Goal: Complete Application Form: Complete application form

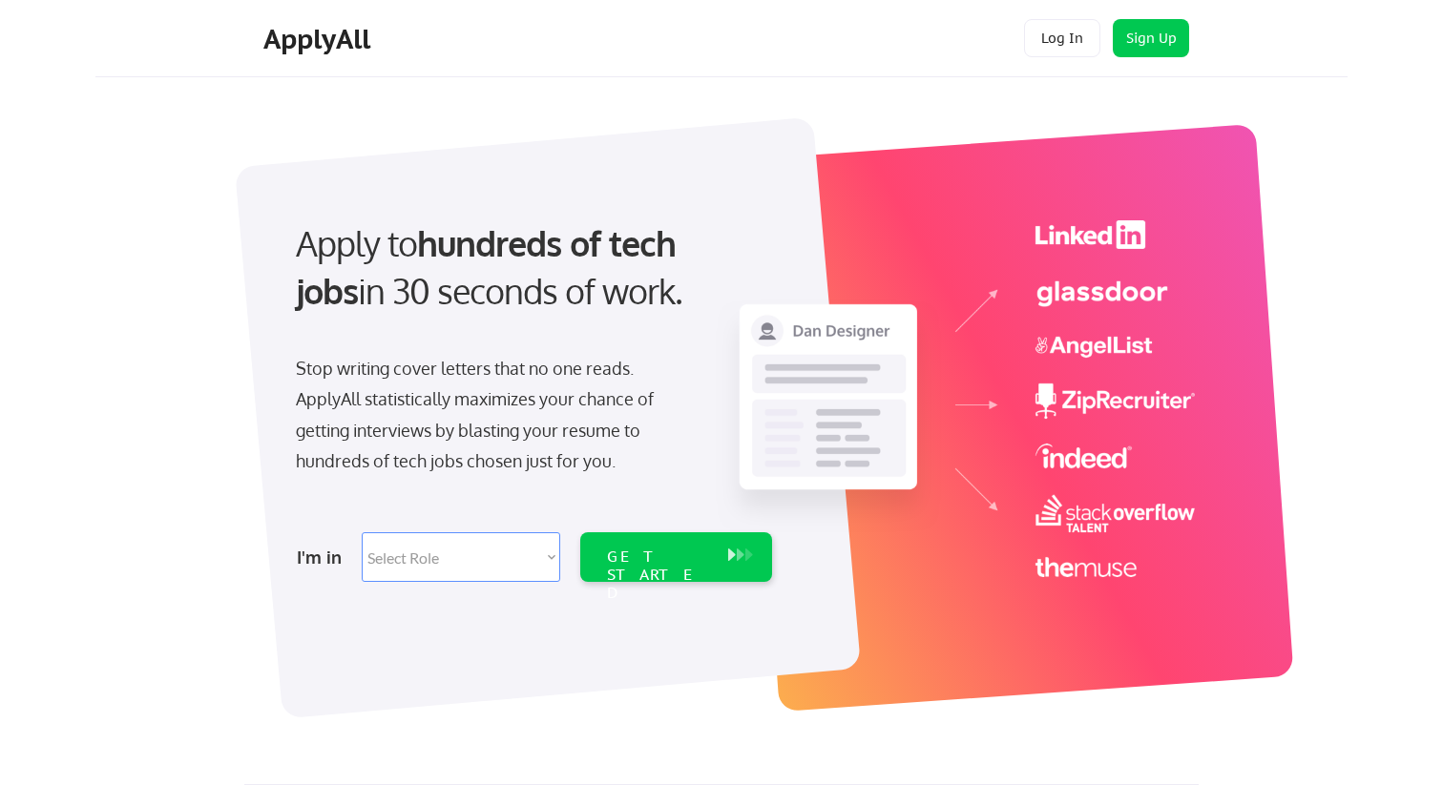
click at [549, 566] on select "Select Role Software Engineering Product Management Customer Success Sales UI/U…" at bounding box center [461, 557] width 198 height 50
select select ""product""
click at [362, 532] on select "Select Role Software Engineering Product Management Customer Success Sales UI/U…" at bounding box center [461, 557] width 198 height 50
select select ""product""
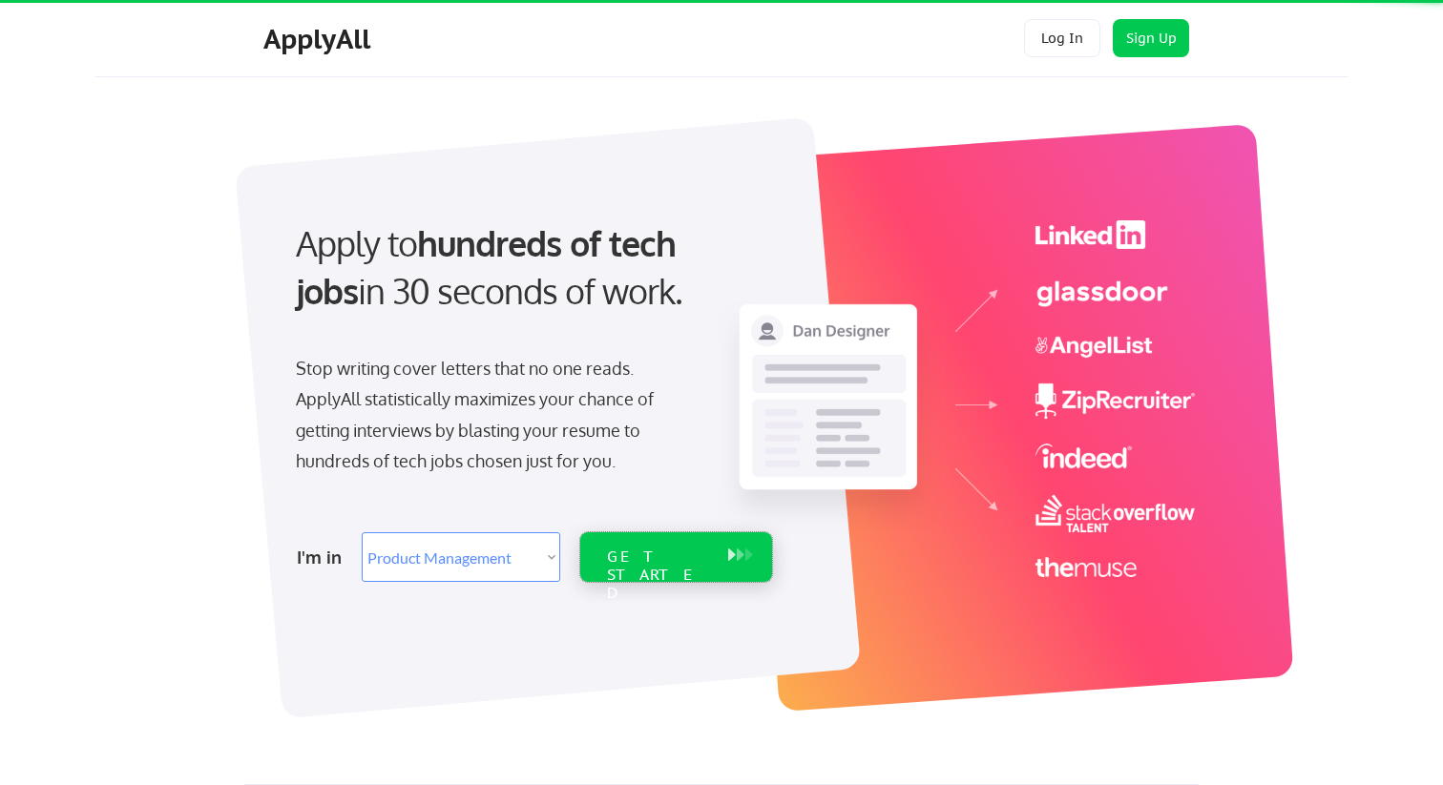
click at [666, 556] on div "GET STARTED" at bounding box center [658, 575] width 102 height 55
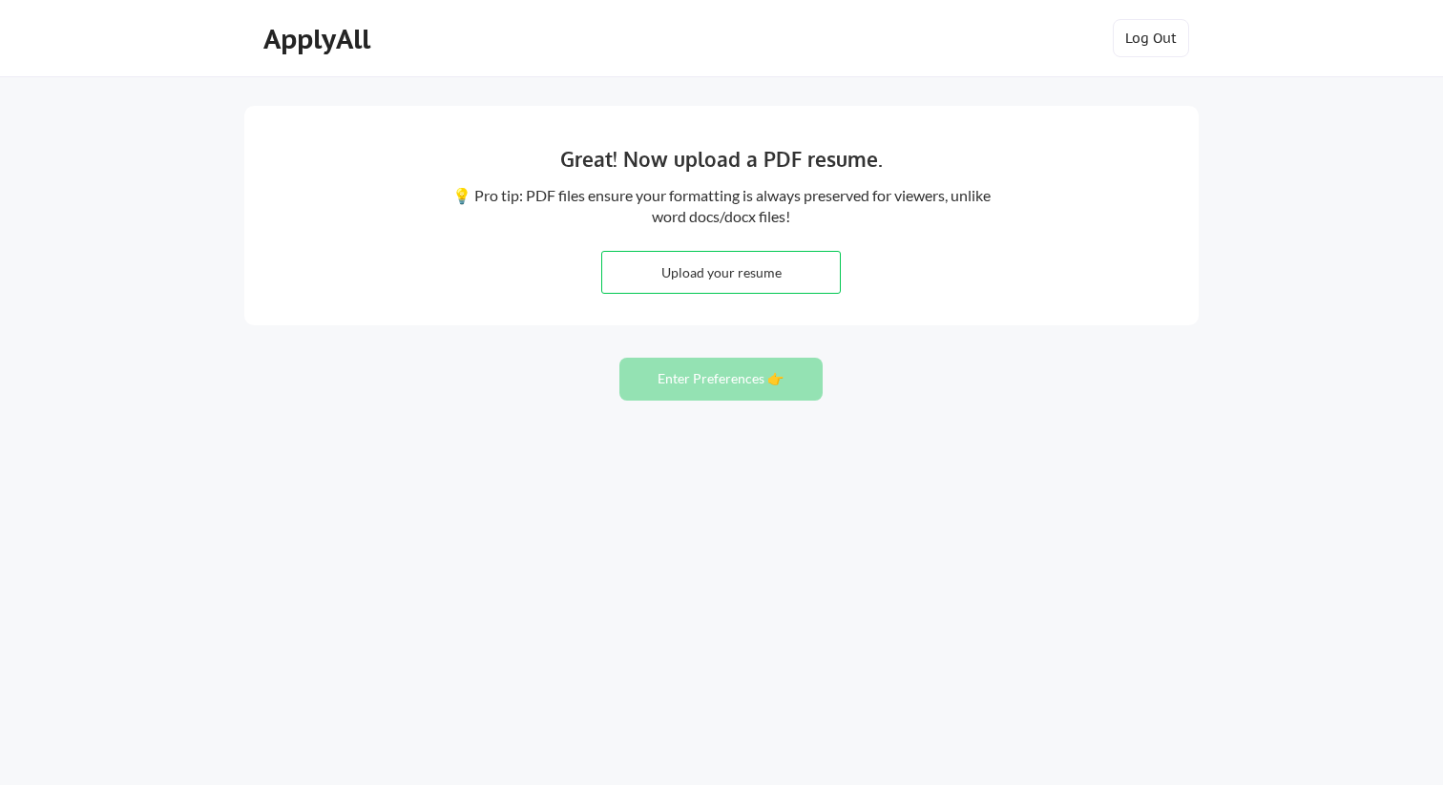
click at [732, 276] on input "file" at bounding box center [721, 272] width 238 height 41
type input "C:\fakepath\Francisca Igwe_Resume.pdf"
click at [764, 391] on button "Enter Preferences 👉" at bounding box center [720, 379] width 203 height 43
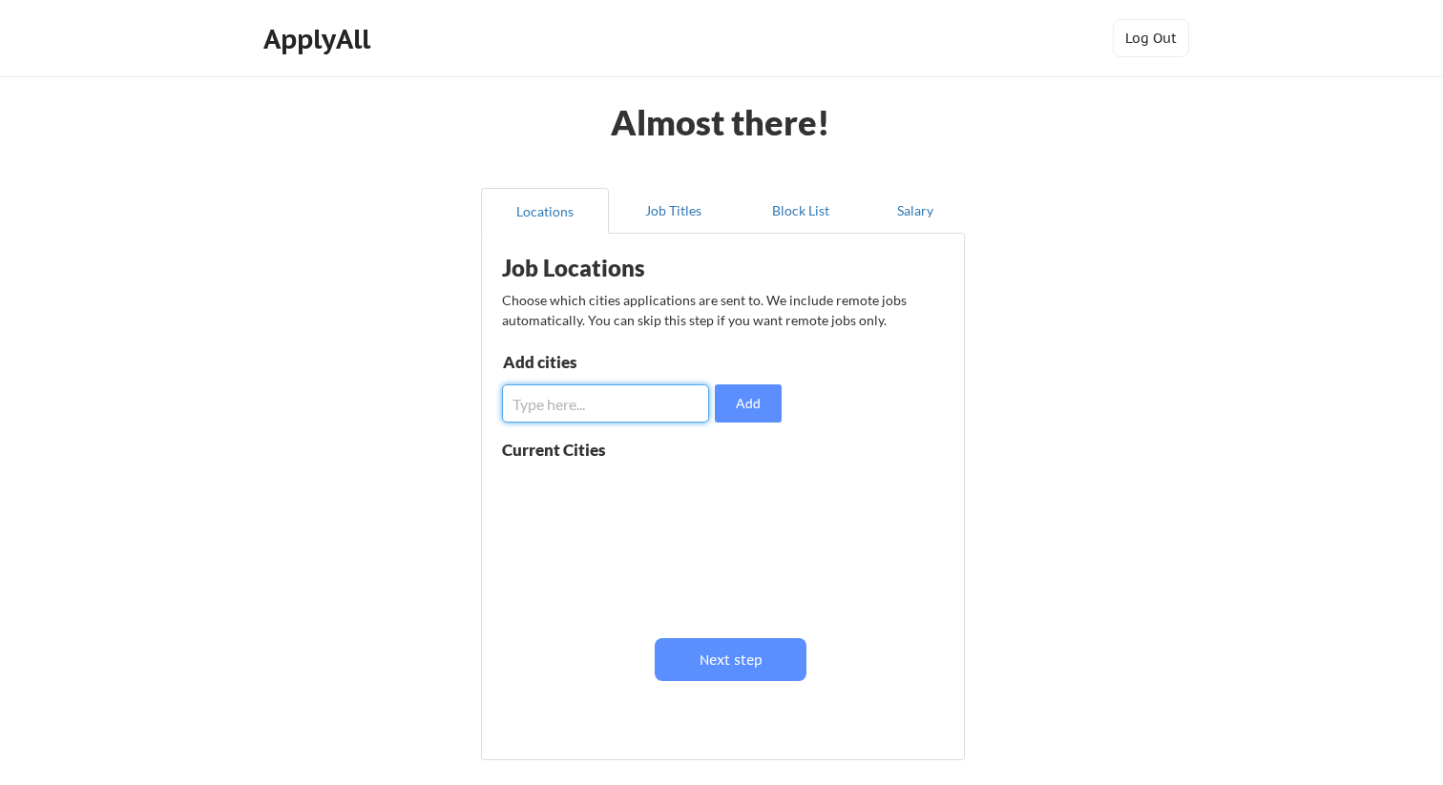
click at [600, 409] on input "input" at bounding box center [605, 404] width 207 height 38
type input "Toronto, Ontario"
click at [767, 398] on button "Add" at bounding box center [748, 404] width 67 height 38
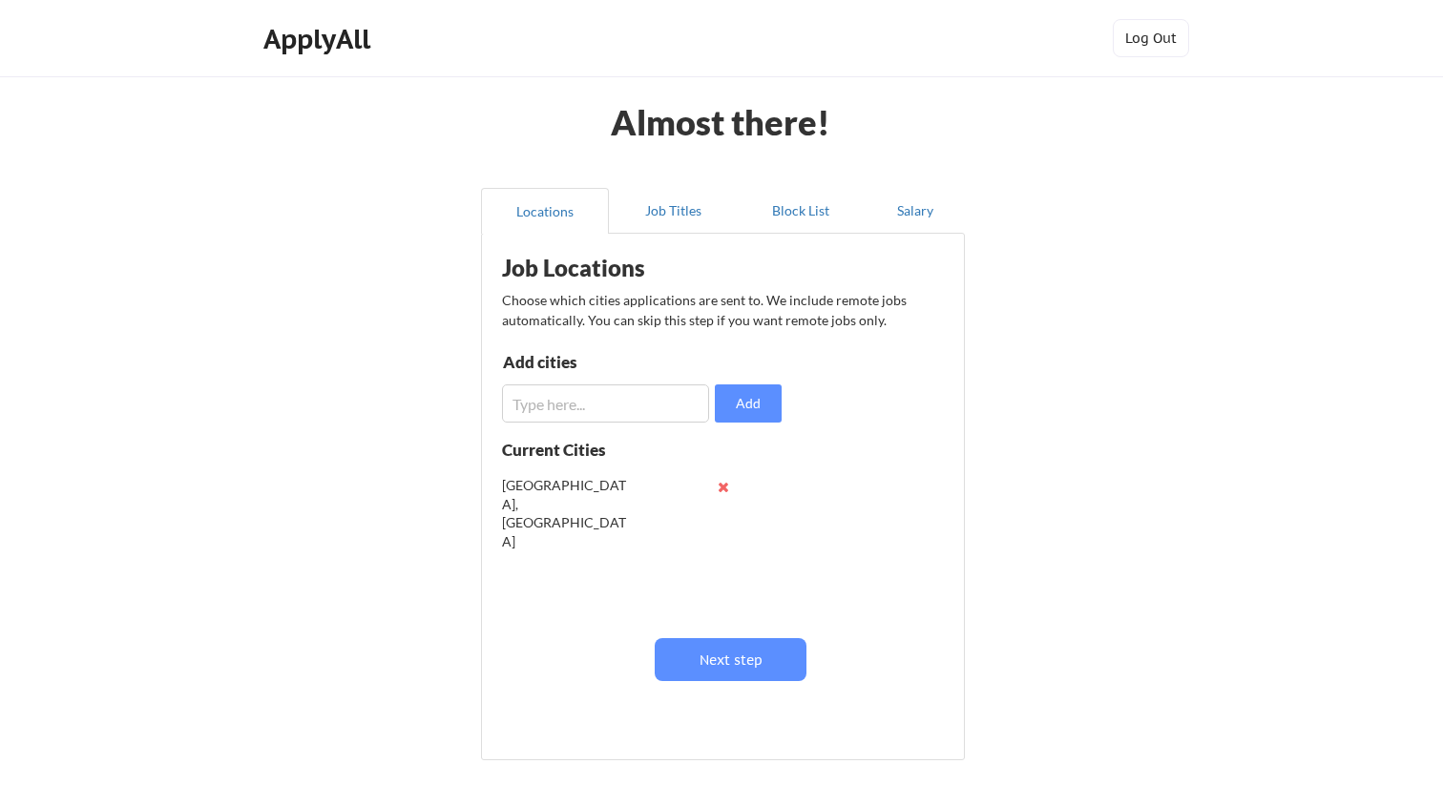
click at [644, 410] on input "input" at bounding box center [605, 404] width 207 height 38
type input "Ontario, Canada"
click at [737, 412] on button "Add" at bounding box center [748, 404] width 67 height 38
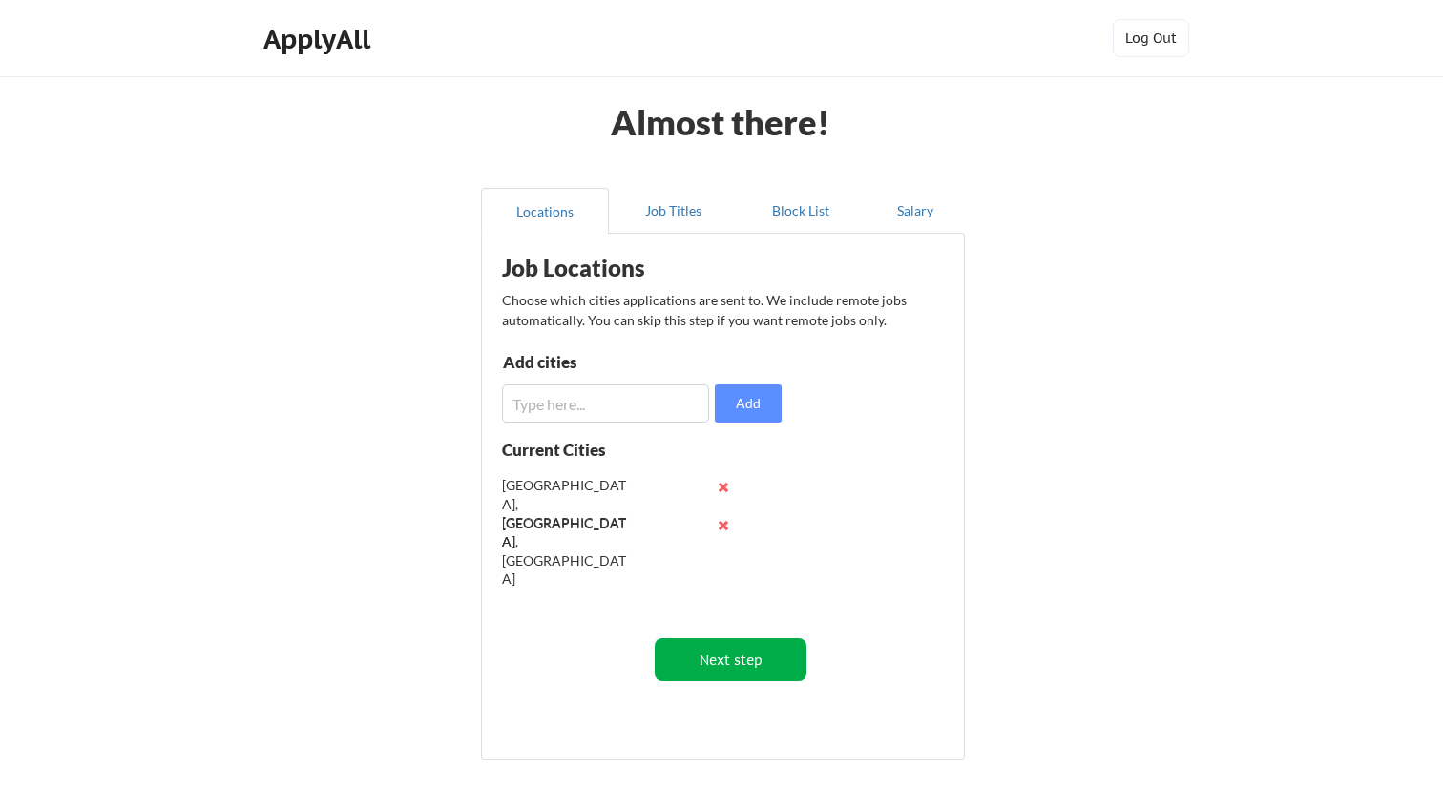
click at [761, 662] on button "Next step" at bounding box center [731, 659] width 152 height 43
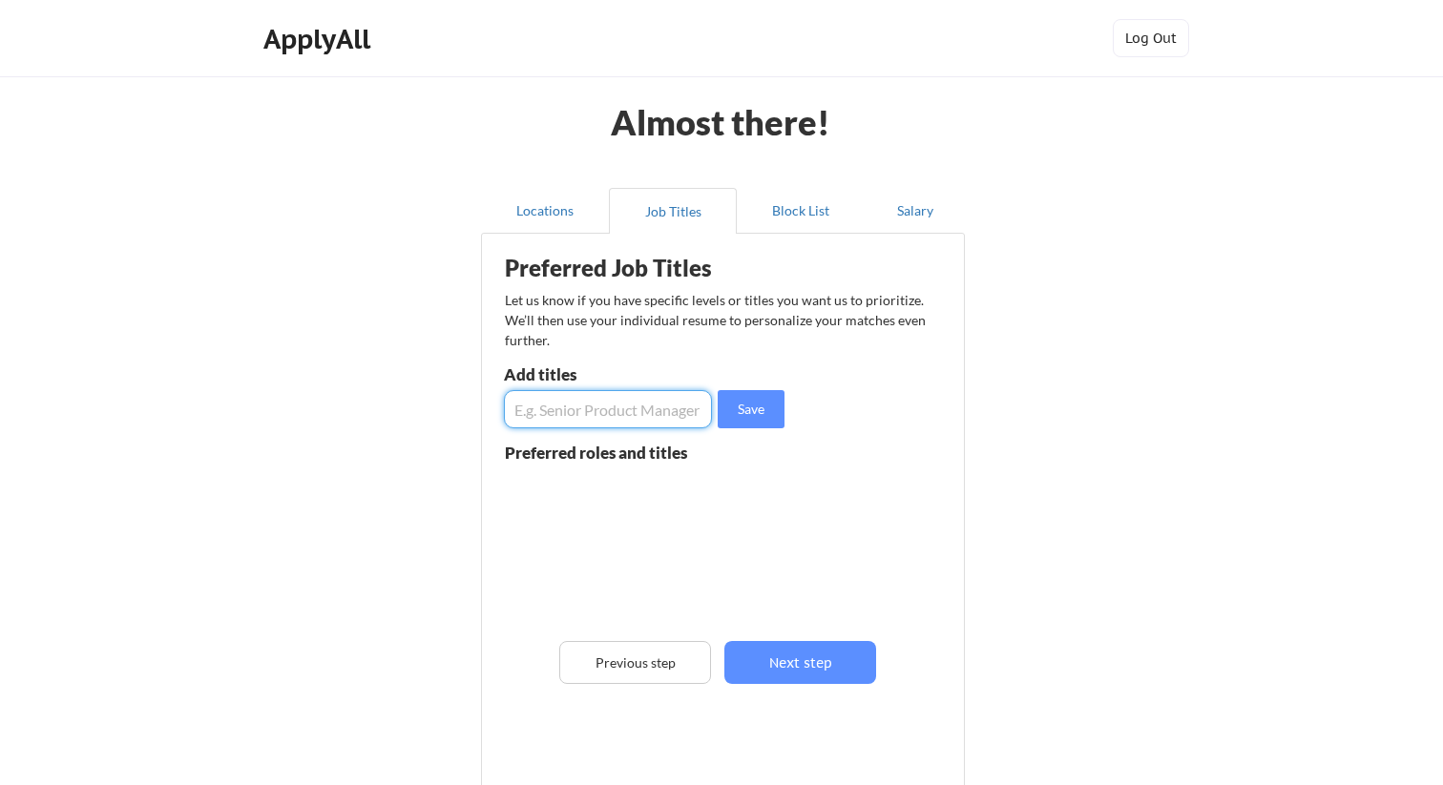
click at [520, 411] on input "input" at bounding box center [608, 409] width 208 height 38
type input "Product Manager"
click at [749, 426] on button "Save" at bounding box center [751, 409] width 67 height 38
click at [589, 424] on input "input" at bounding box center [608, 409] width 208 height 38
type input "Product Owner"
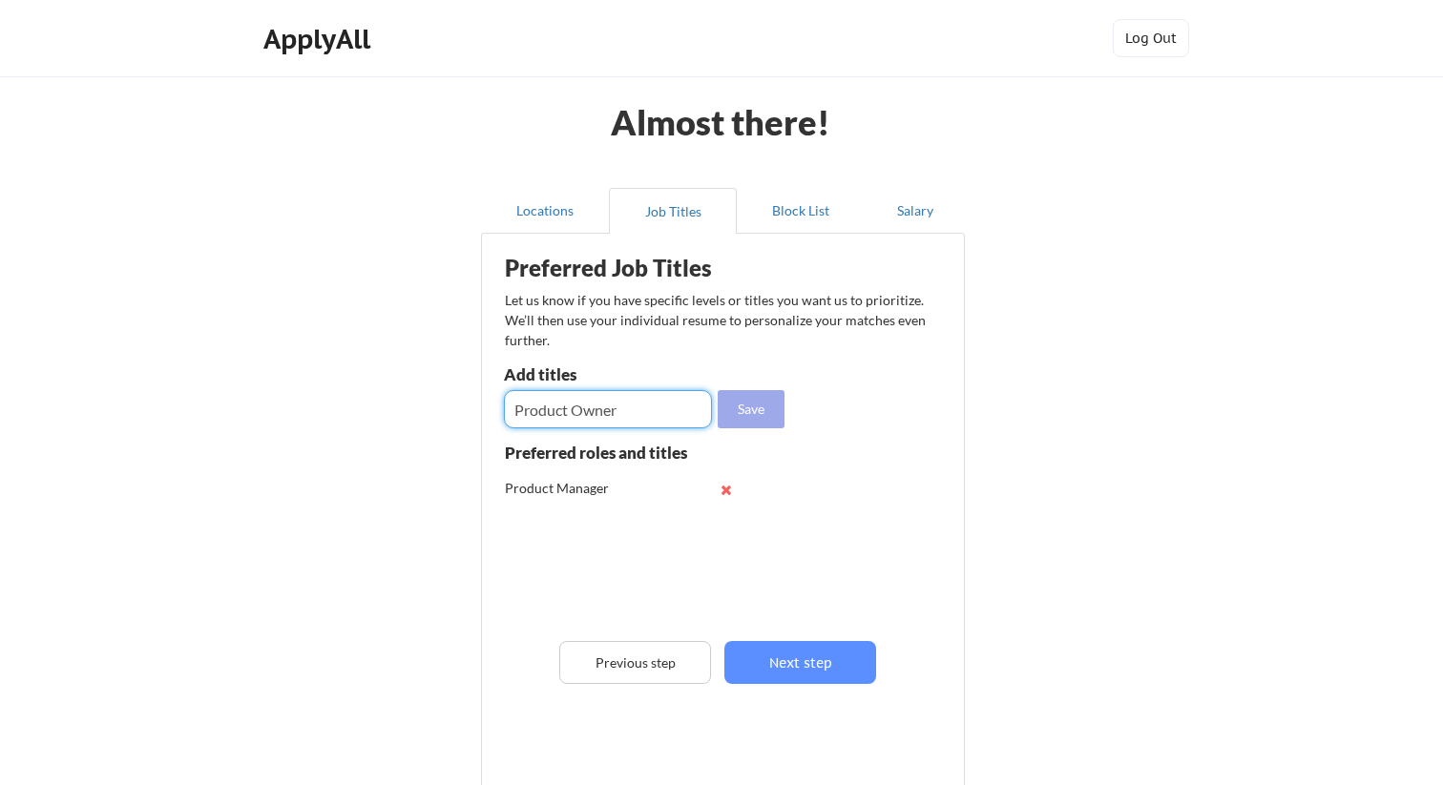
click at [761, 418] on button "Save" at bounding box center [751, 409] width 67 height 38
click at [588, 392] on input "input" at bounding box center [608, 409] width 208 height 38
type input "Technical Product Manager"
click at [751, 429] on div "Preferred Job Titles Let us know if you have specific levels or titles you want…" at bounding box center [726, 508] width 470 height 531
click at [740, 422] on button "Save" at bounding box center [751, 409] width 67 height 38
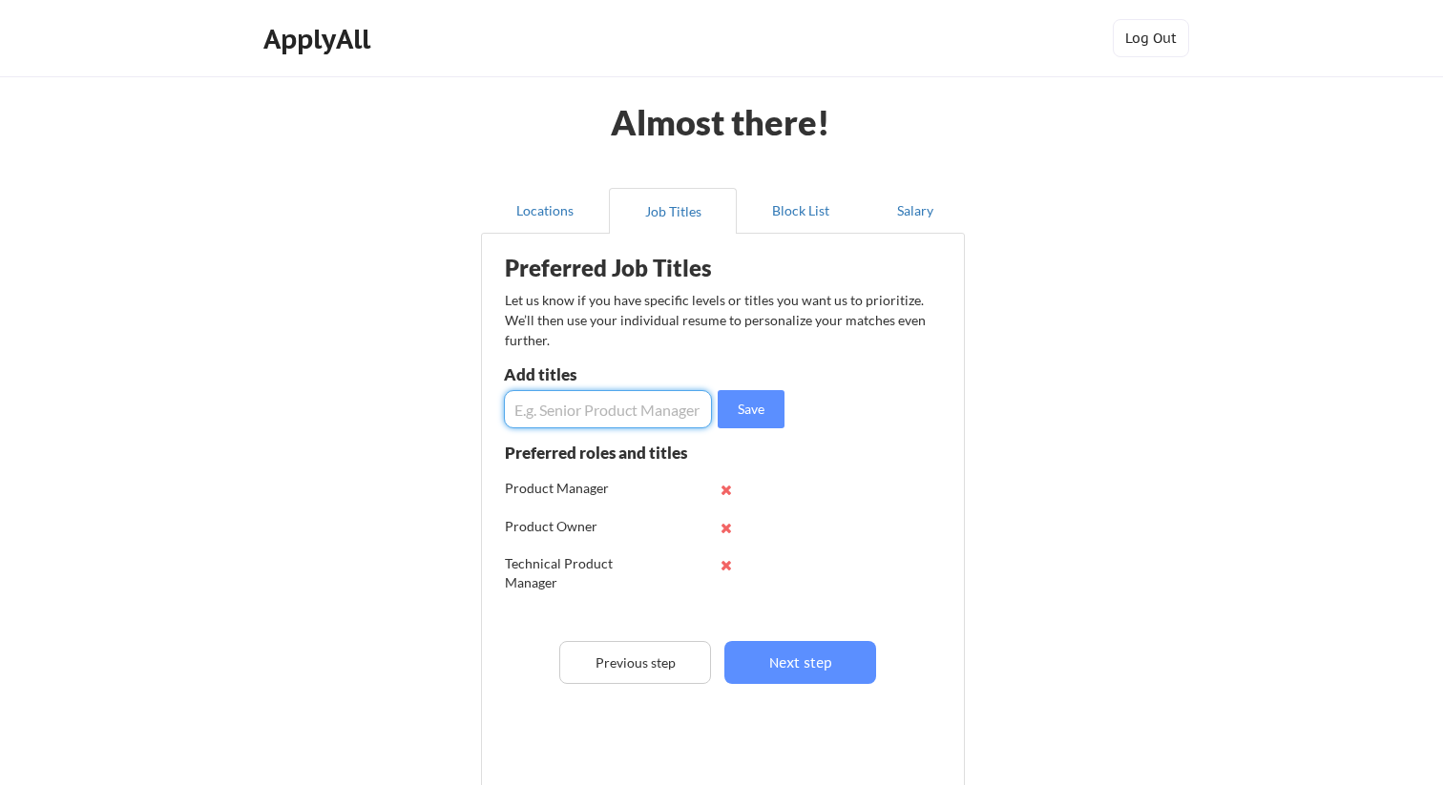
click at [647, 407] on input "input" at bounding box center [608, 409] width 208 height 38
type input "IT Project Manager"
click at [726, 400] on button "Save" at bounding box center [751, 409] width 67 height 38
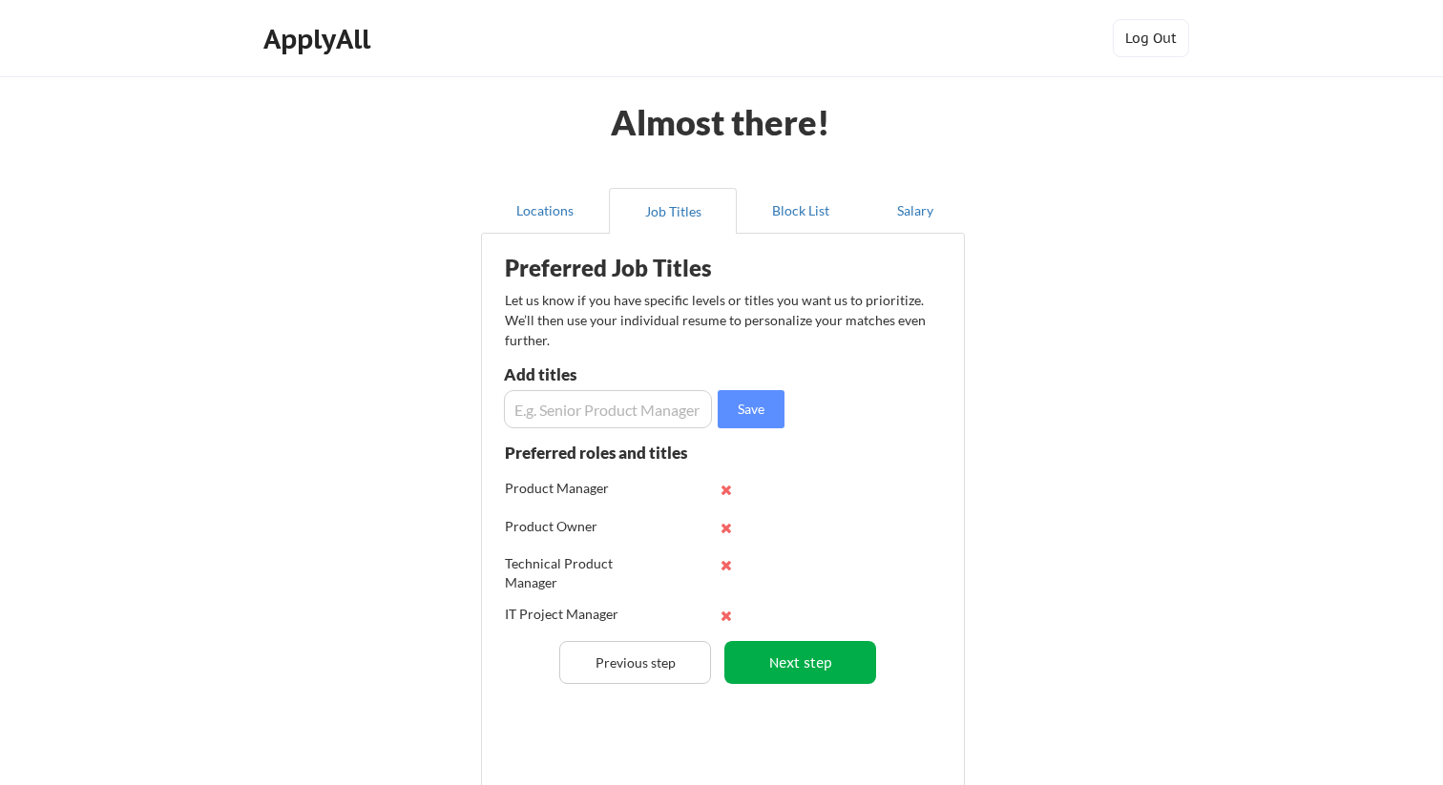
click at [830, 667] on button "Next step" at bounding box center [800, 662] width 152 height 43
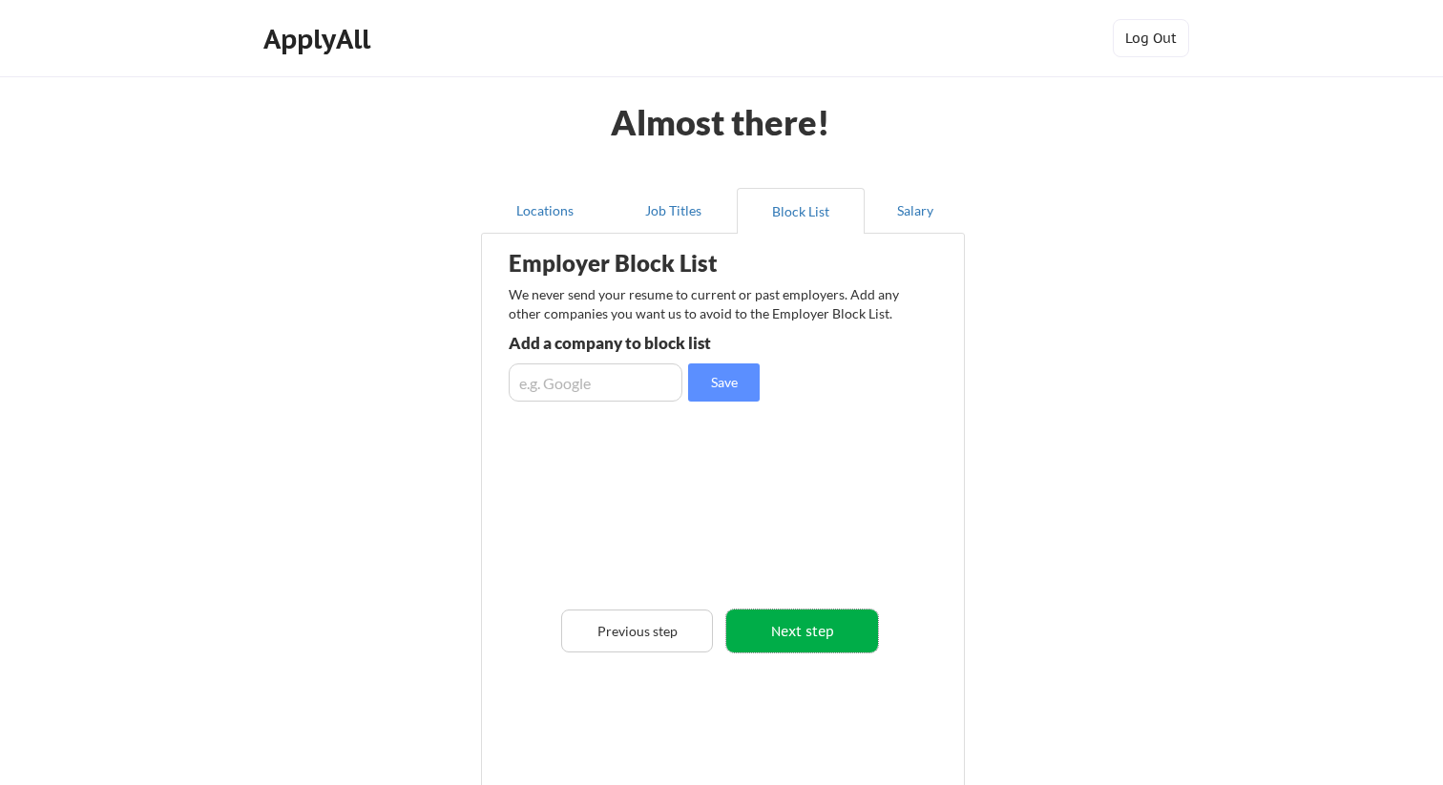
click at [807, 630] on button "Next step" at bounding box center [802, 631] width 152 height 43
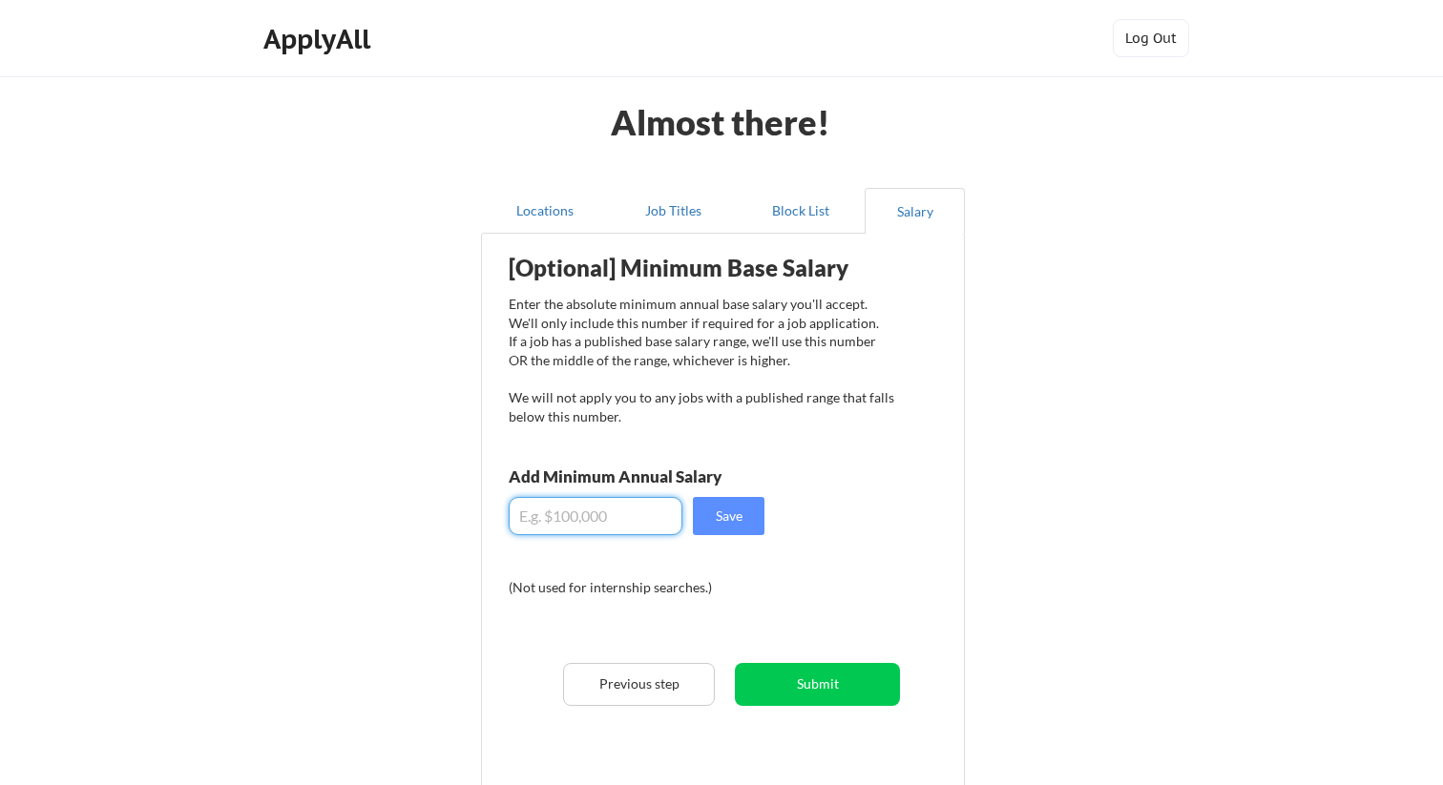
click at [574, 523] on input "input" at bounding box center [596, 516] width 174 height 38
type input "$90,000"
click at [713, 510] on button "Save" at bounding box center [729, 516] width 72 height 38
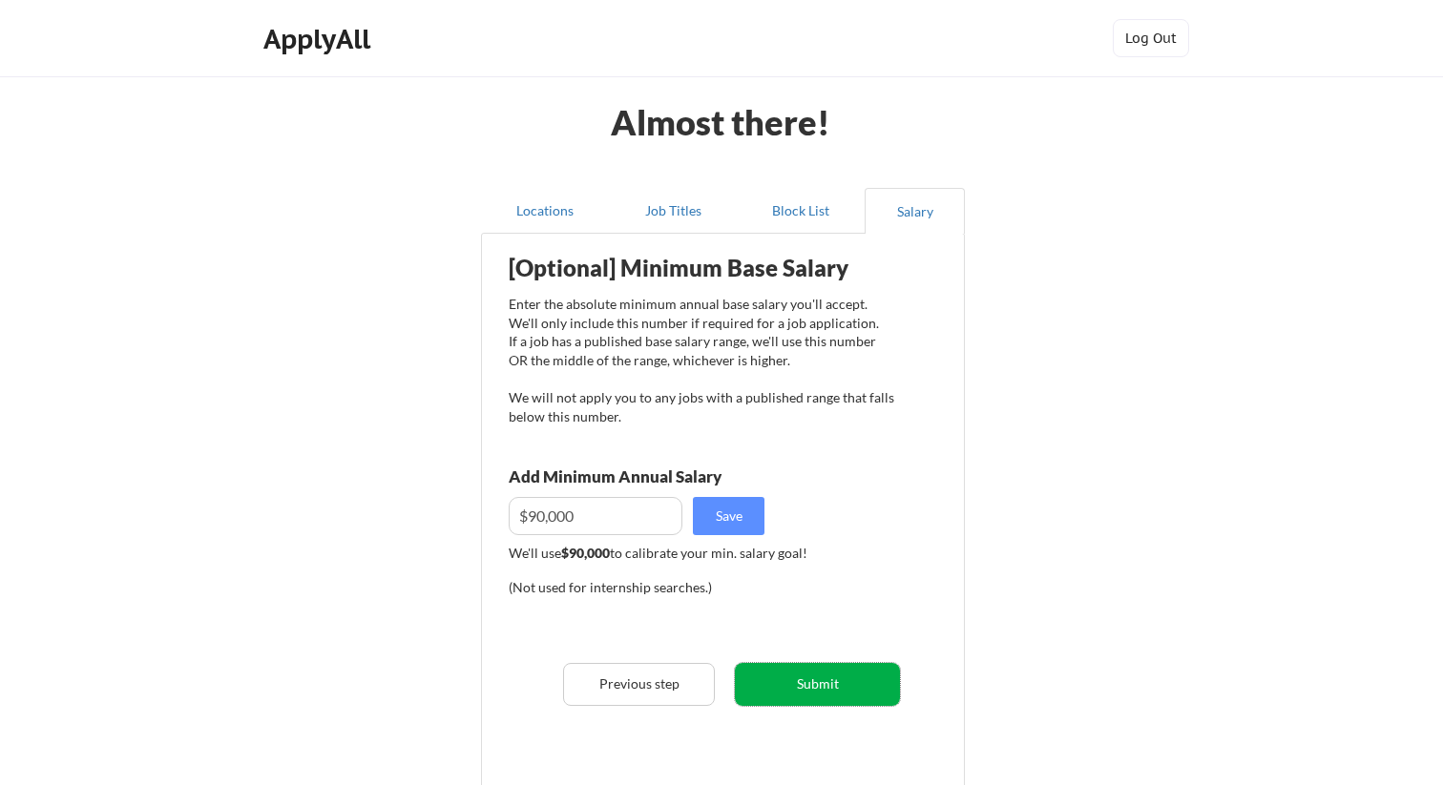
click at [786, 691] on button "Submit" at bounding box center [817, 684] width 165 height 43
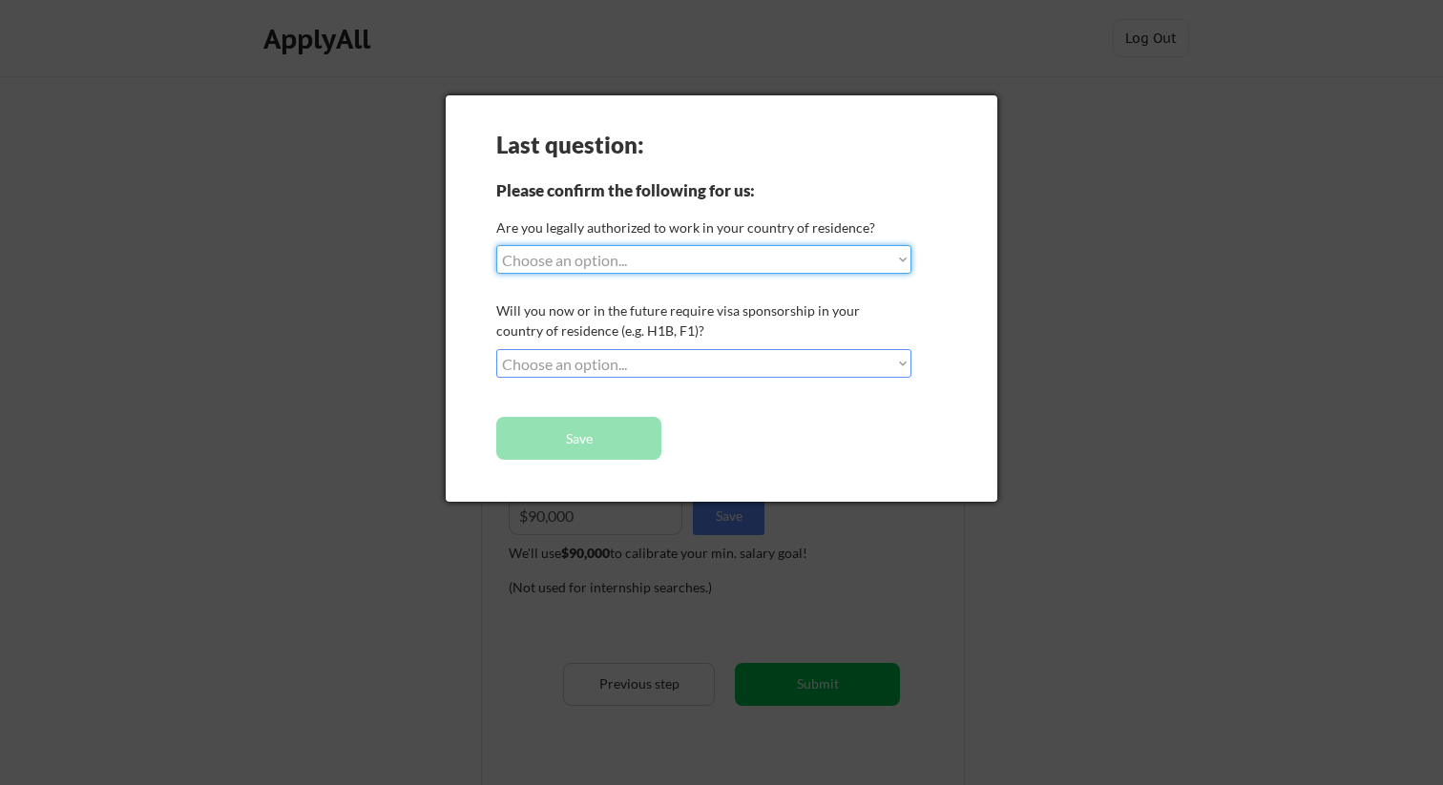
click at [553, 265] on select "Choose an option... Yes, I am a US Citizen Yes, I am a Canadian Citizen Yes, I …" at bounding box center [703, 259] width 415 height 29
select select ""yes__i_am_an_other_permanent_resident""
click at [496, 245] on select "Choose an option... Yes, I am a US Citizen Yes, I am a Canadian Citizen Yes, I …" at bounding box center [703, 259] width 415 height 29
click at [576, 366] on select "Choose an option... No, I will not need sponsorship Yes, I will need sponsorship" at bounding box center [703, 363] width 415 height 29
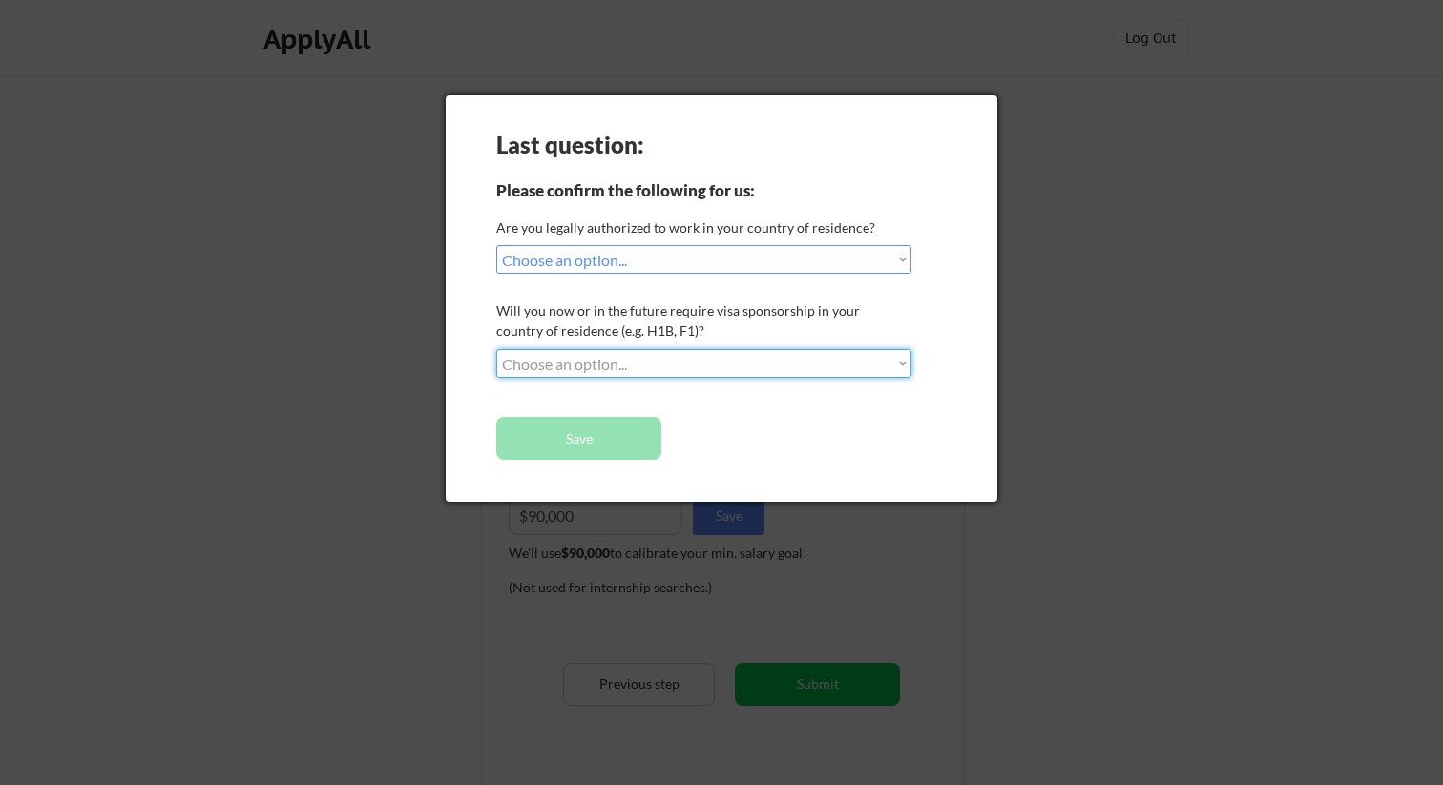
select select ""no__i_will_not_need_sponsorship""
click at [496, 349] on select "Choose an option... No, I will not need sponsorship Yes, I will need sponsorship" at bounding box center [703, 363] width 415 height 29
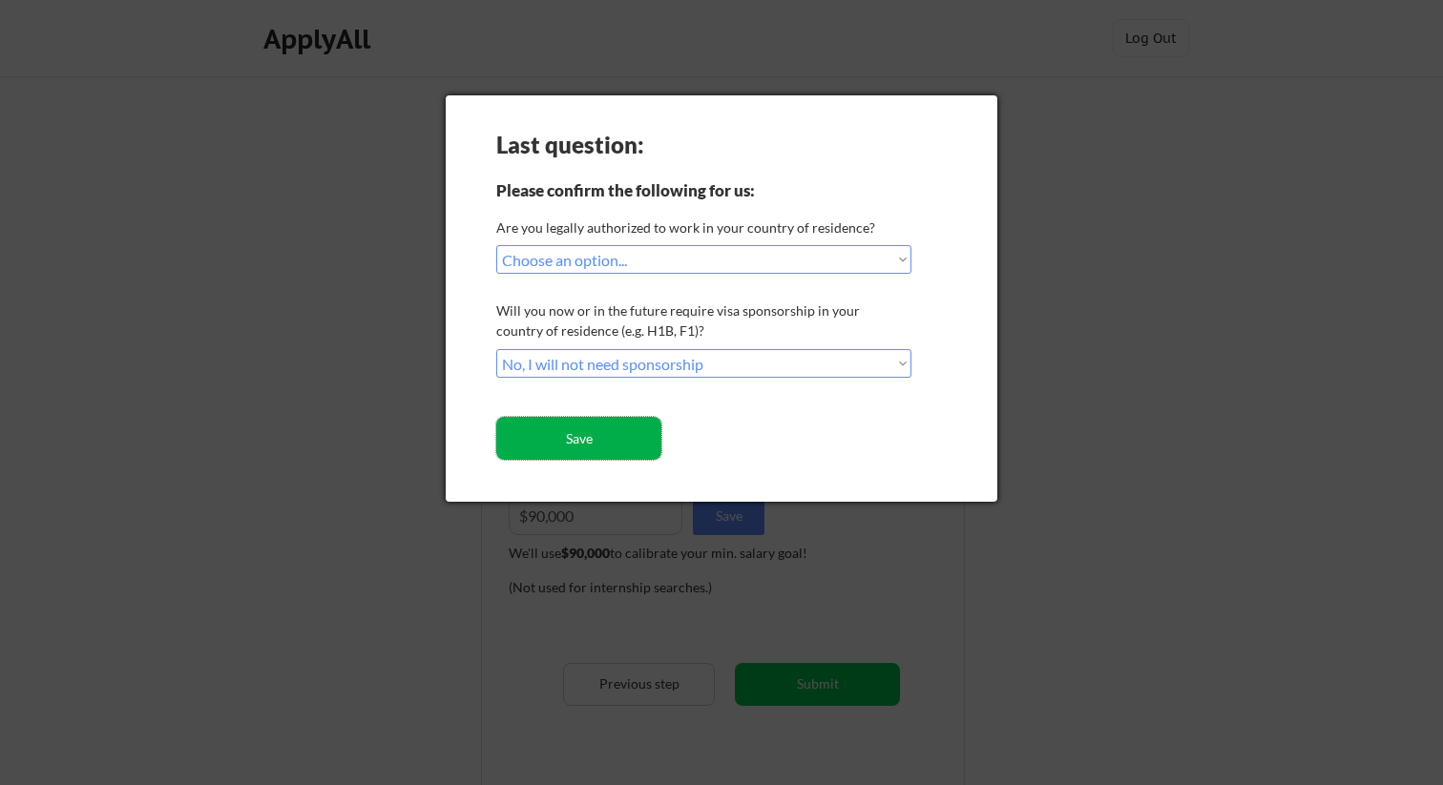
click at [563, 435] on button "Save" at bounding box center [578, 438] width 165 height 43
